Goal: Find specific page/section: Find specific page/section

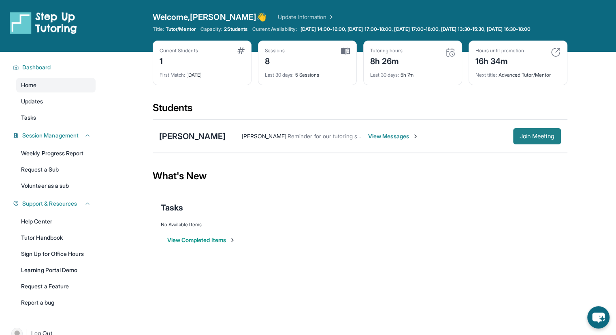
click at [536, 139] on span "Join Meeting" at bounding box center [537, 136] width 35 height 5
click at [58, 156] on link "Weekly Progress Report" at bounding box center [55, 153] width 79 height 15
